Goal: Use online tool/utility: Utilize a website feature to perform a specific function

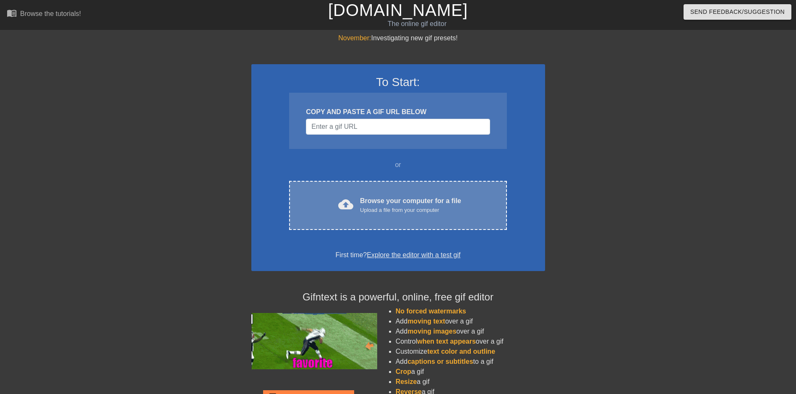
click at [365, 198] on div "Browse your computer for a file Upload a file from your computer" at bounding box center [410, 205] width 101 height 18
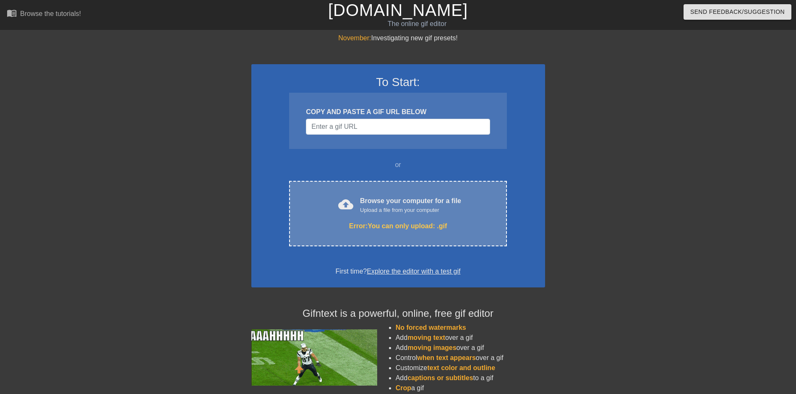
click at [404, 208] on div "Upload a file from your computer" at bounding box center [410, 210] width 101 height 8
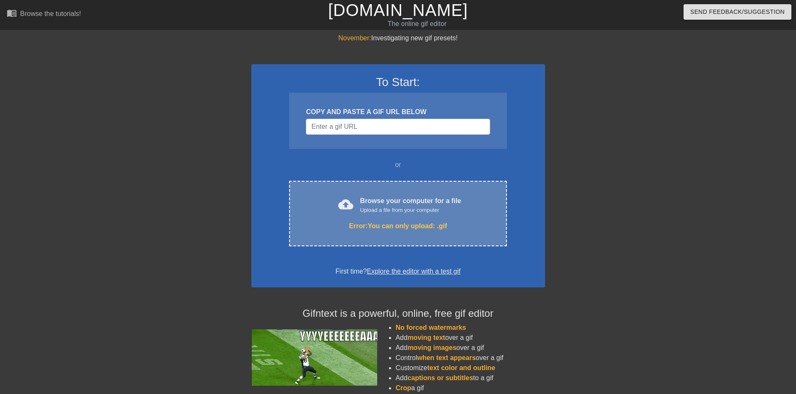
click at [380, 209] on div "Upload a file from your computer" at bounding box center [410, 210] width 101 height 8
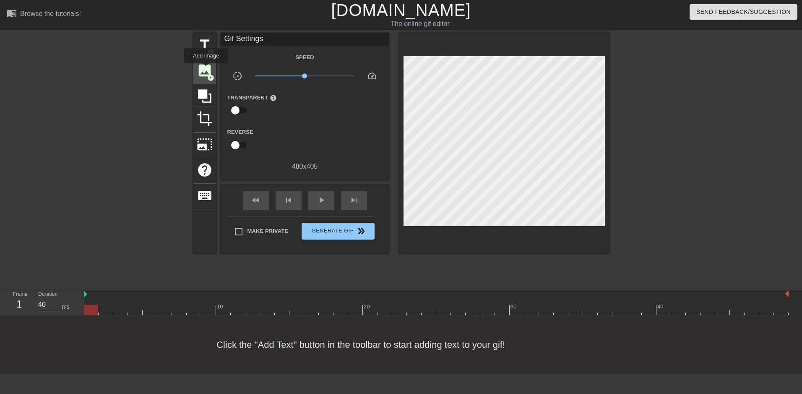
click at [206, 69] on span "image" at bounding box center [205, 71] width 16 height 16
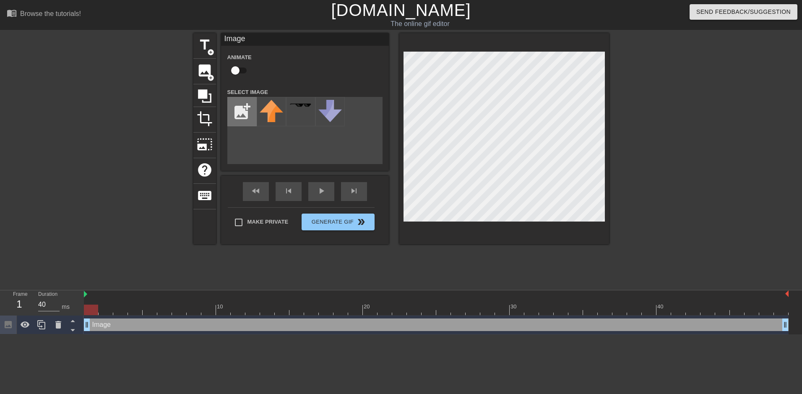
click at [245, 105] on input "file" at bounding box center [242, 111] width 29 height 29
type input "C:\fakepath\flag-of-pan-africa-v0-0rbvk01i4rvc1.webp"
click at [269, 104] on img at bounding box center [271, 108] width 23 height 16
click at [660, 204] on div at bounding box center [682, 159] width 126 height 252
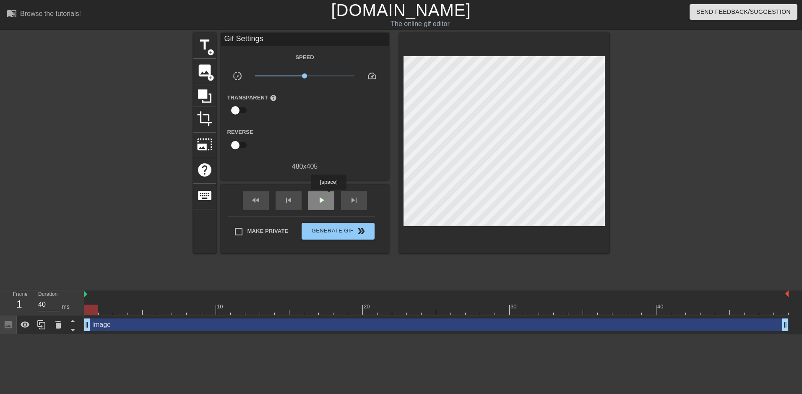
click at [329, 196] on div "play_arrow" at bounding box center [321, 200] width 26 height 19
type input "40"
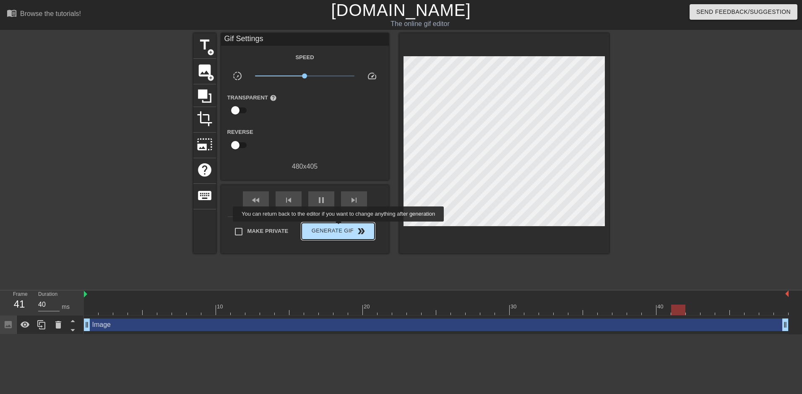
click at [339, 227] on span "Generate Gif double_arrow" at bounding box center [338, 231] width 66 height 10
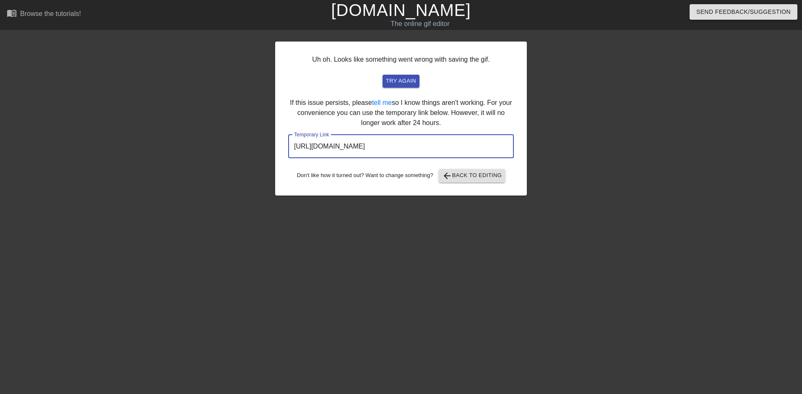
click at [392, 144] on input "[URL][DOMAIN_NAME]" at bounding box center [401, 146] width 226 height 23
